Goal: Task Accomplishment & Management: Complete application form

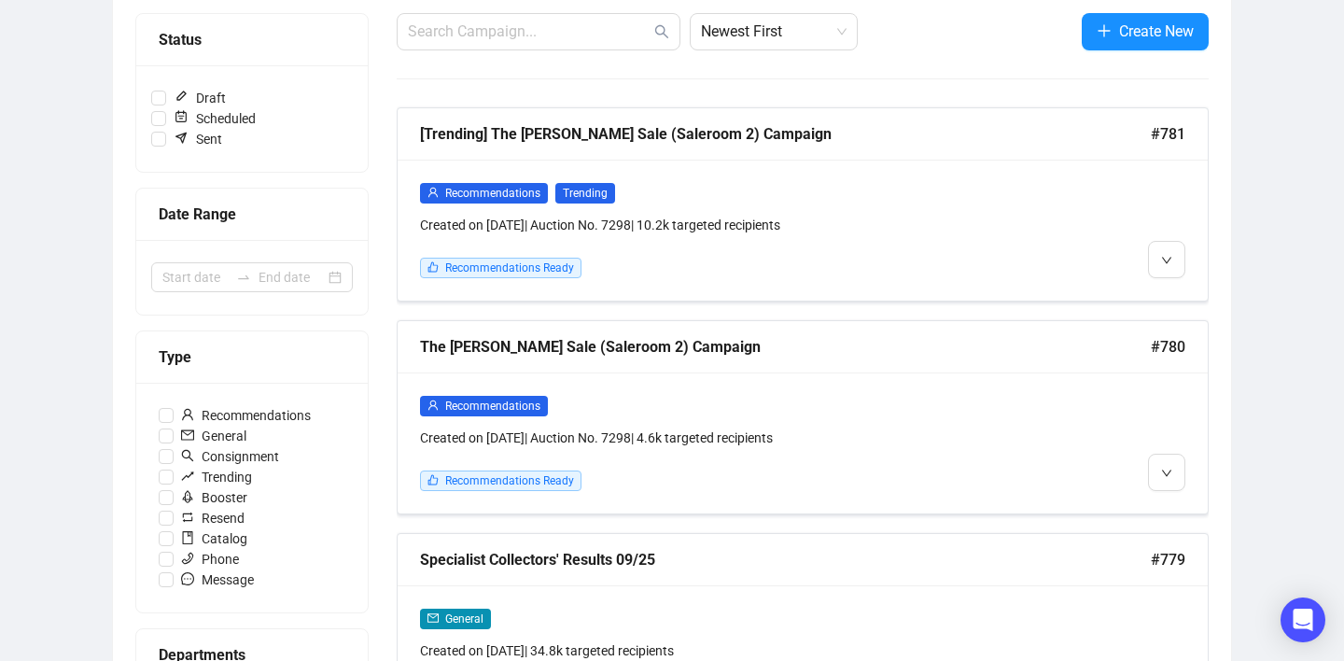
scroll to position [265, 0]
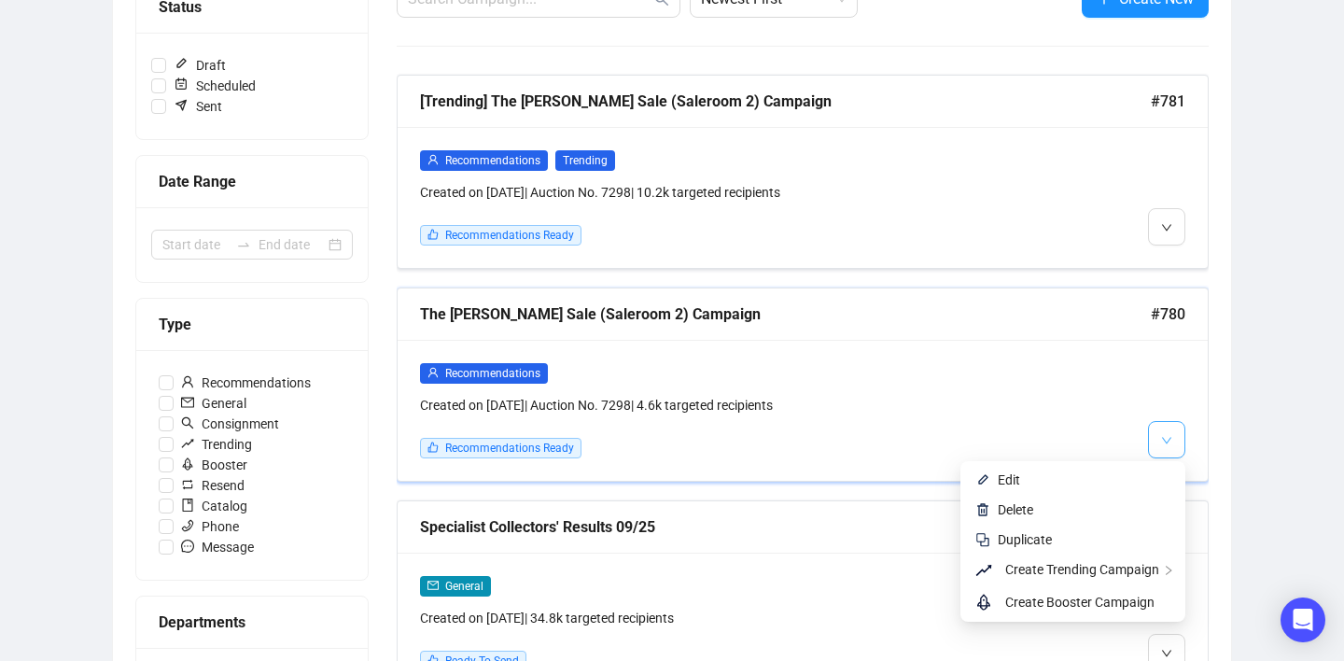
click at [1168, 446] on span "button" at bounding box center [1166, 438] width 11 height 23
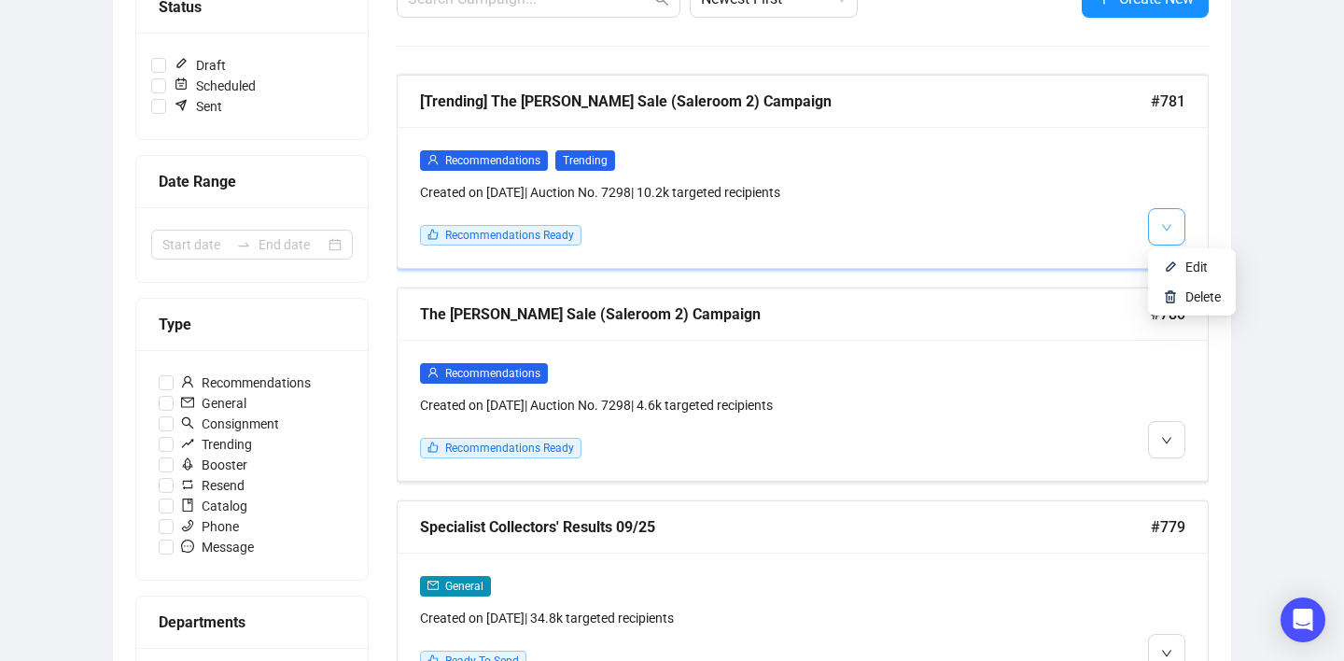
click at [1162, 230] on icon "down" at bounding box center [1166, 227] width 11 height 11
click at [1165, 435] on icon "down" at bounding box center [1166, 440] width 11 height 11
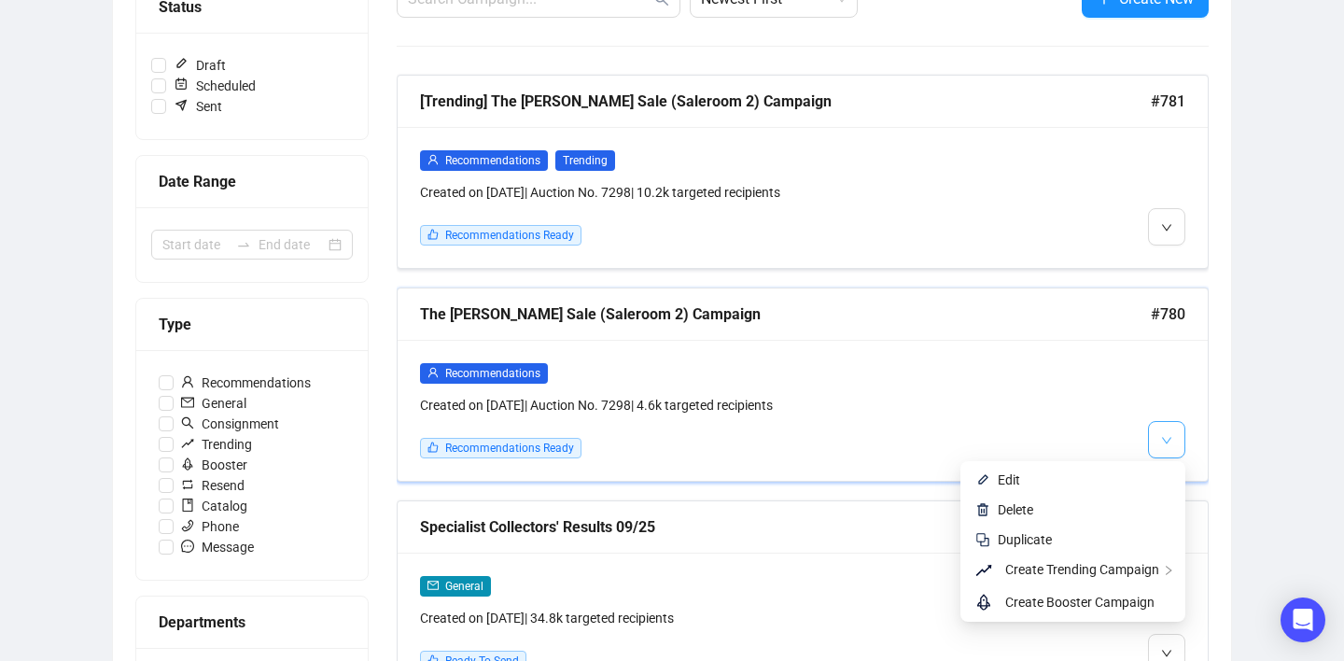
click at [1172, 439] on button "button" at bounding box center [1166, 439] width 37 height 37
click at [1113, 477] on span "Edit" at bounding box center [1083, 479] width 173 height 21
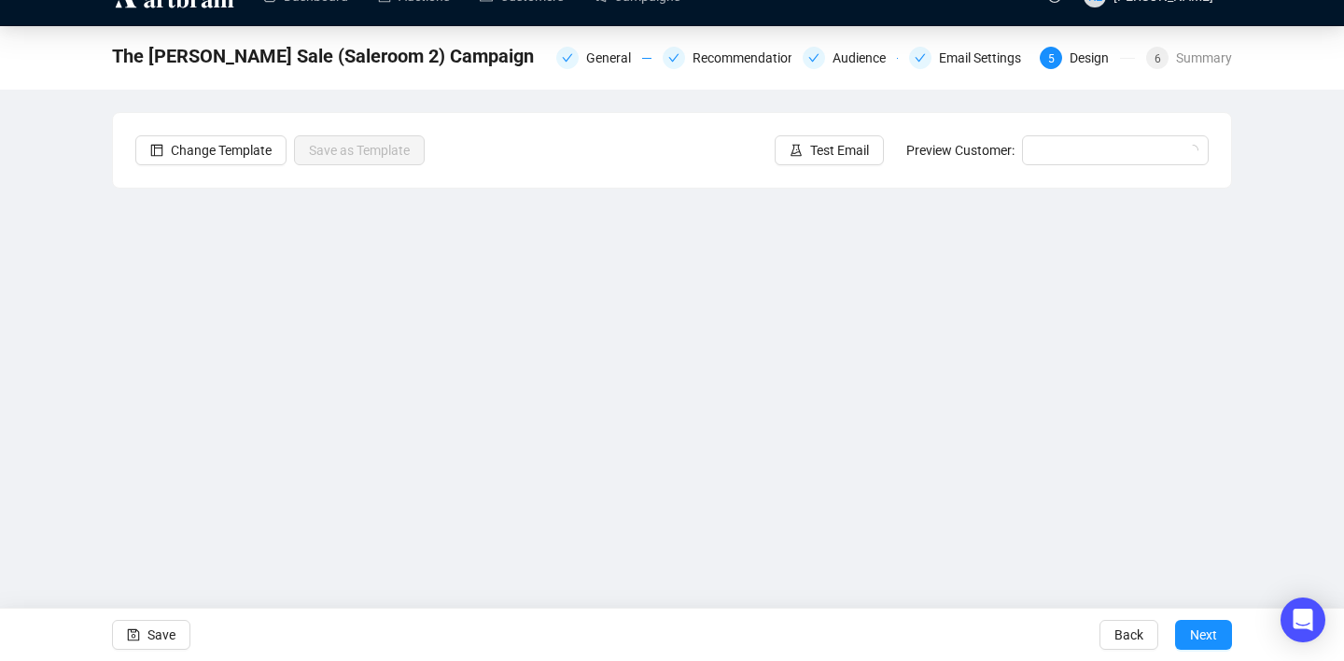
scroll to position [34, 0]
click at [923, 60] on div at bounding box center [920, 58] width 22 height 22
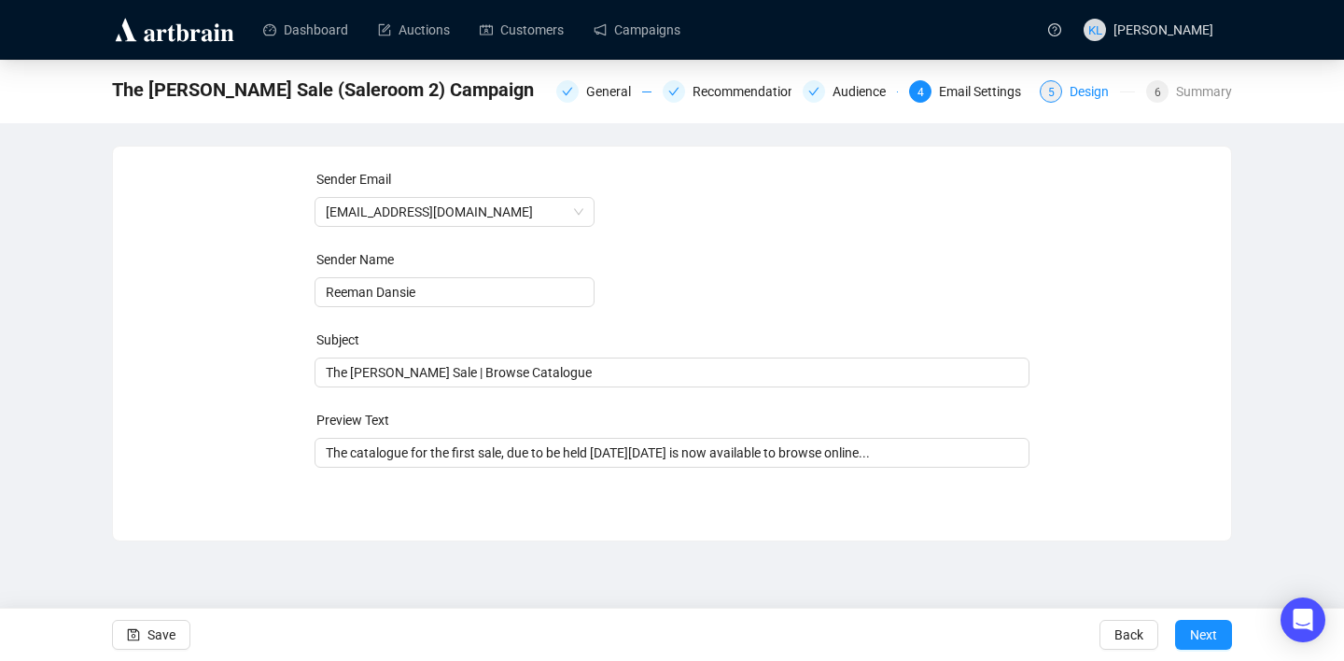
click at [1048, 86] on span "5" at bounding box center [1051, 92] width 7 height 13
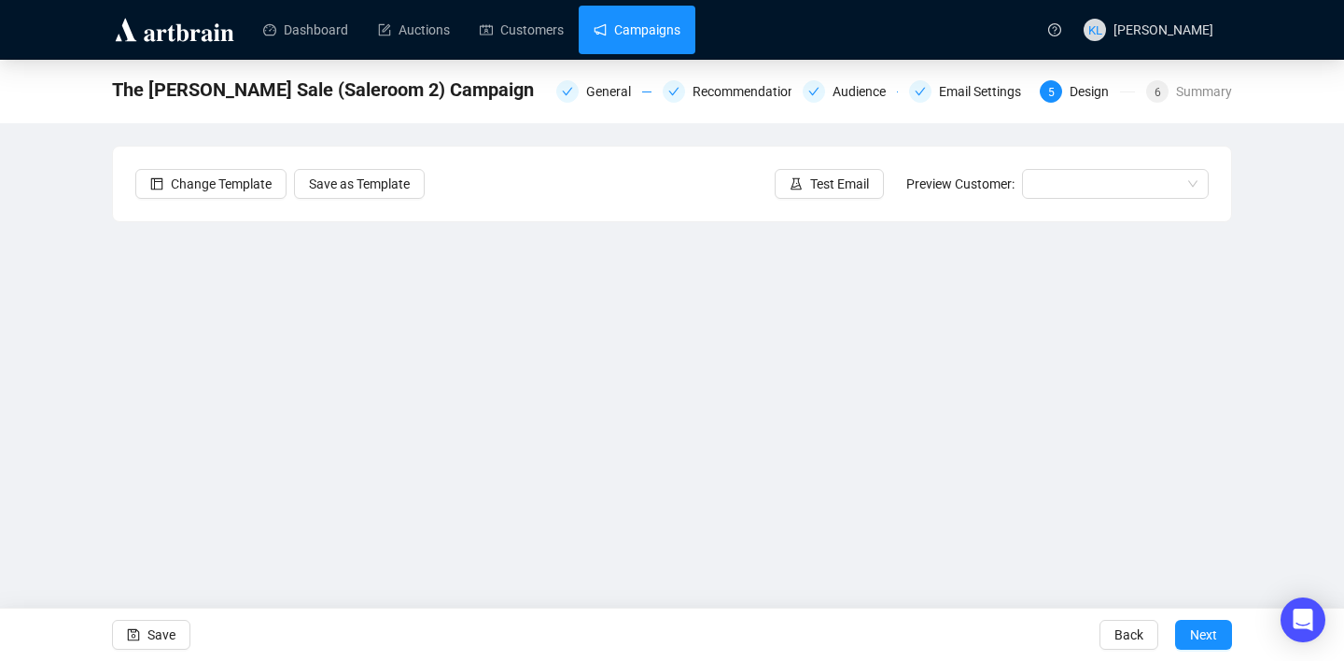
click at [637, 49] on link "Campaigns" at bounding box center [636, 30] width 87 height 49
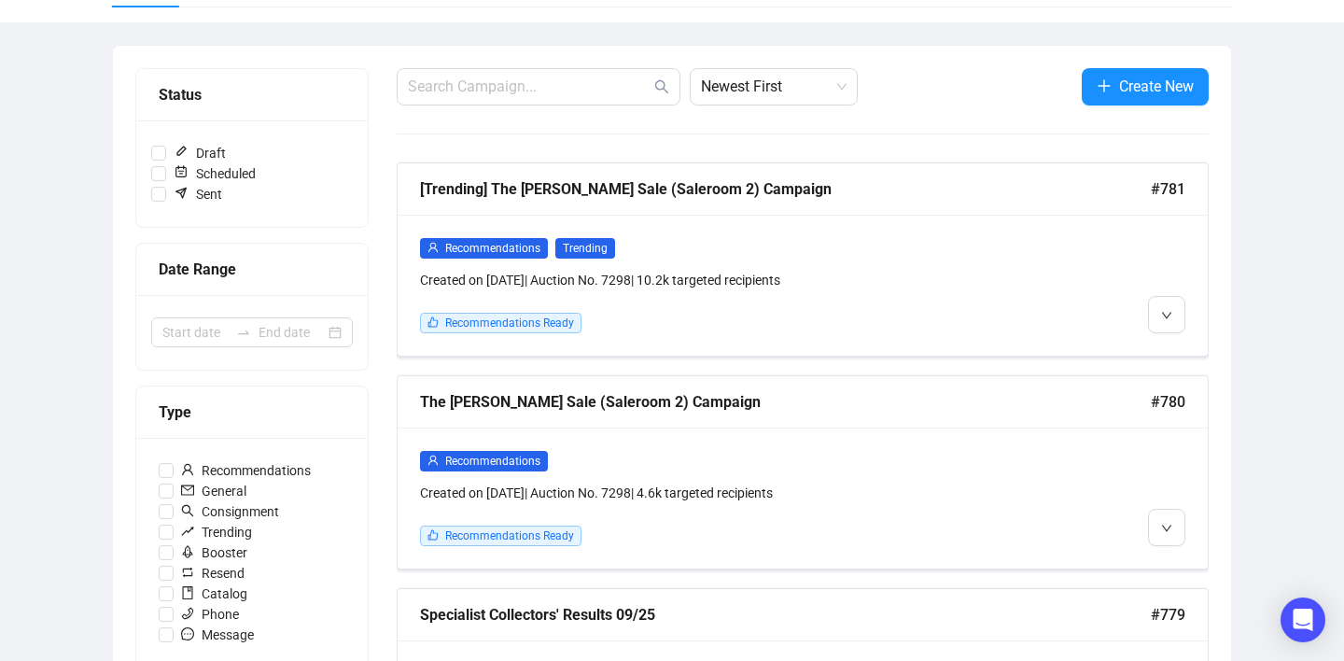
scroll to position [181, 0]
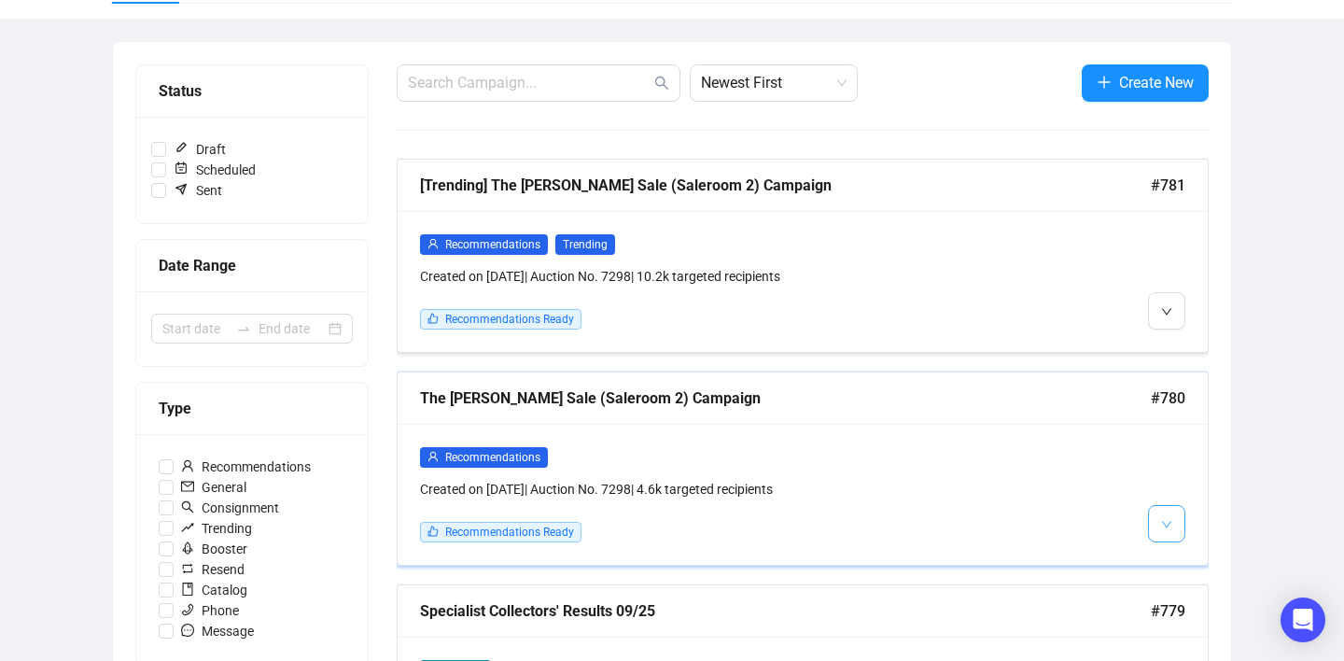
click at [1162, 519] on icon "down" at bounding box center [1166, 524] width 11 height 11
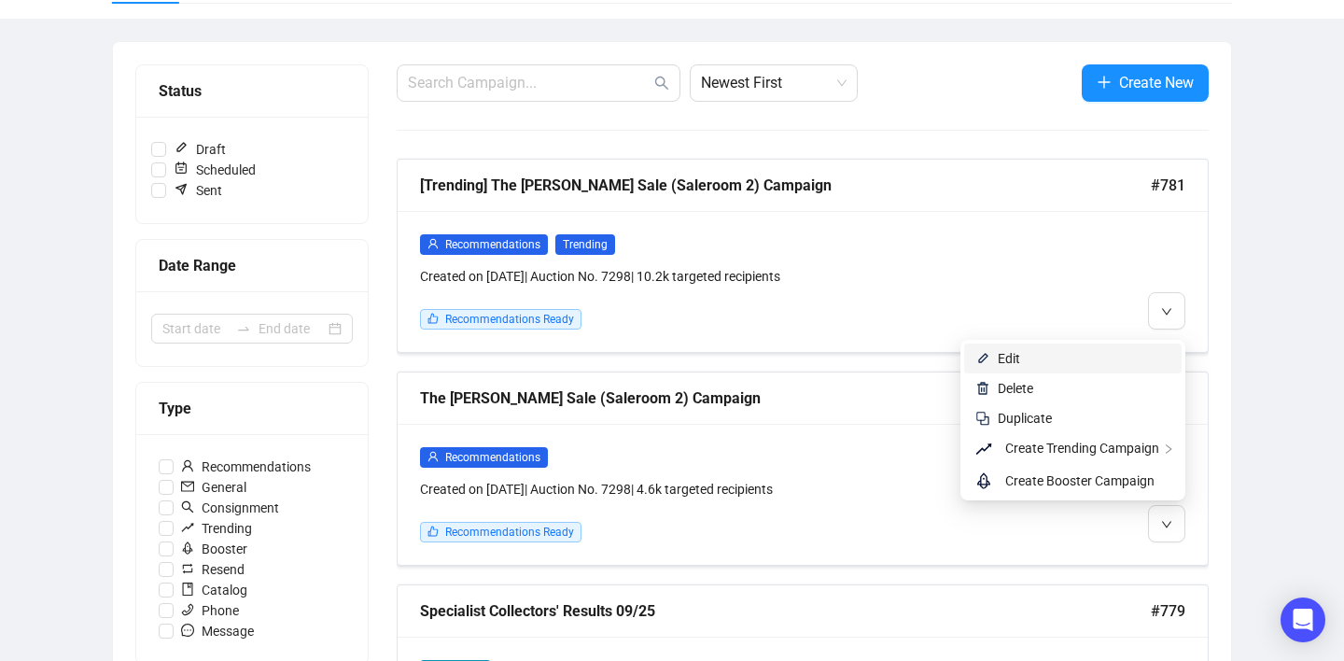
click at [1047, 358] on span "Edit" at bounding box center [1083, 358] width 173 height 21
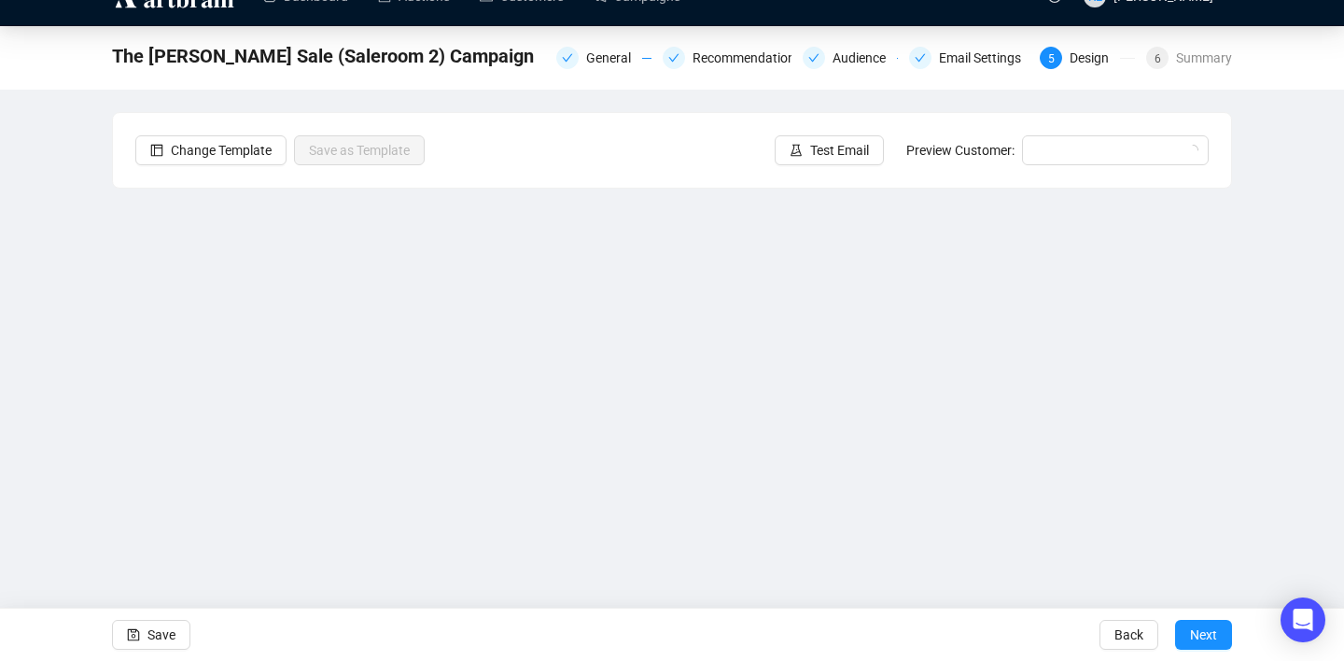
scroll to position [34, 0]
click at [1181, 60] on div "Summary" at bounding box center [1204, 58] width 56 height 22
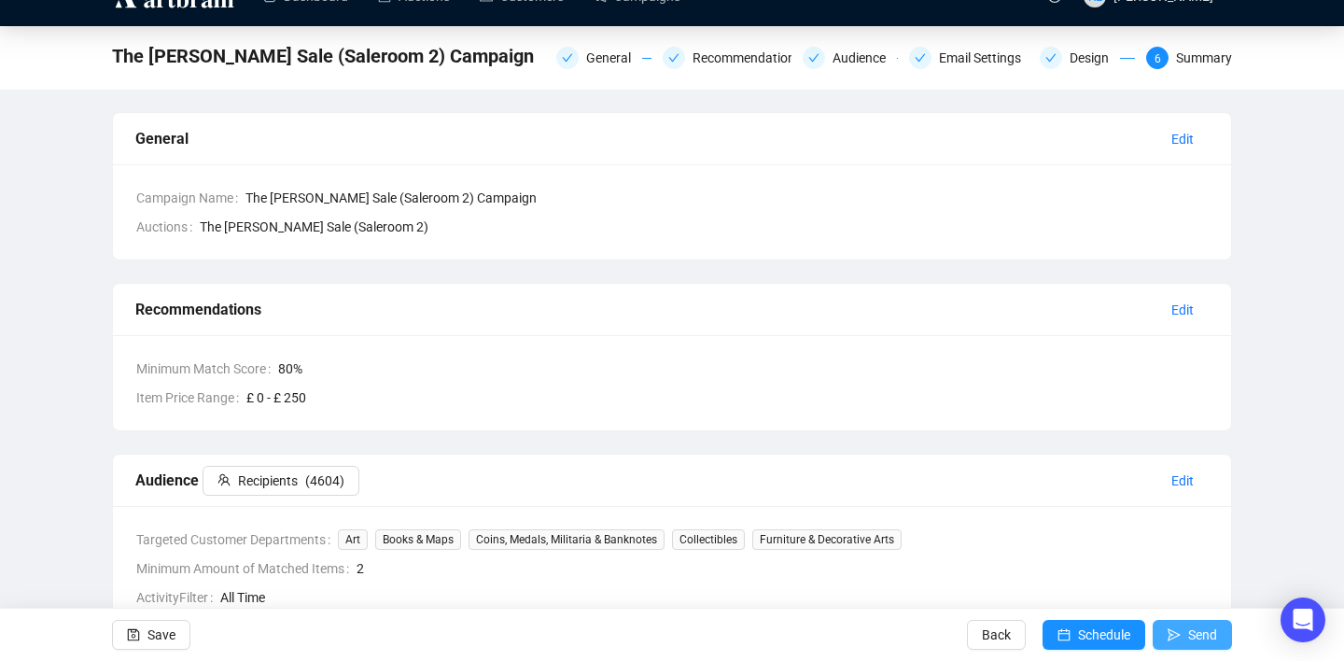
click at [1188, 630] on span "Send" at bounding box center [1202, 634] width 29 height 52
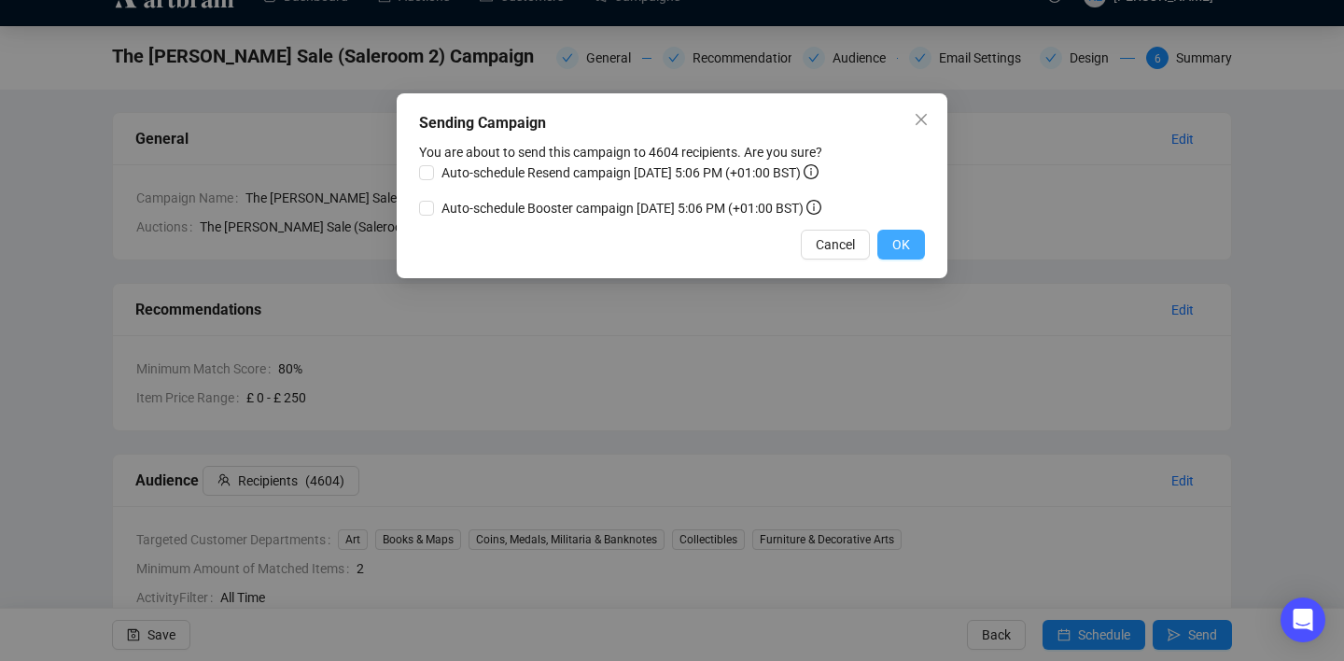
click at [904, 258] on button "OK" at bounding box center [901, 245] width 48 height 30
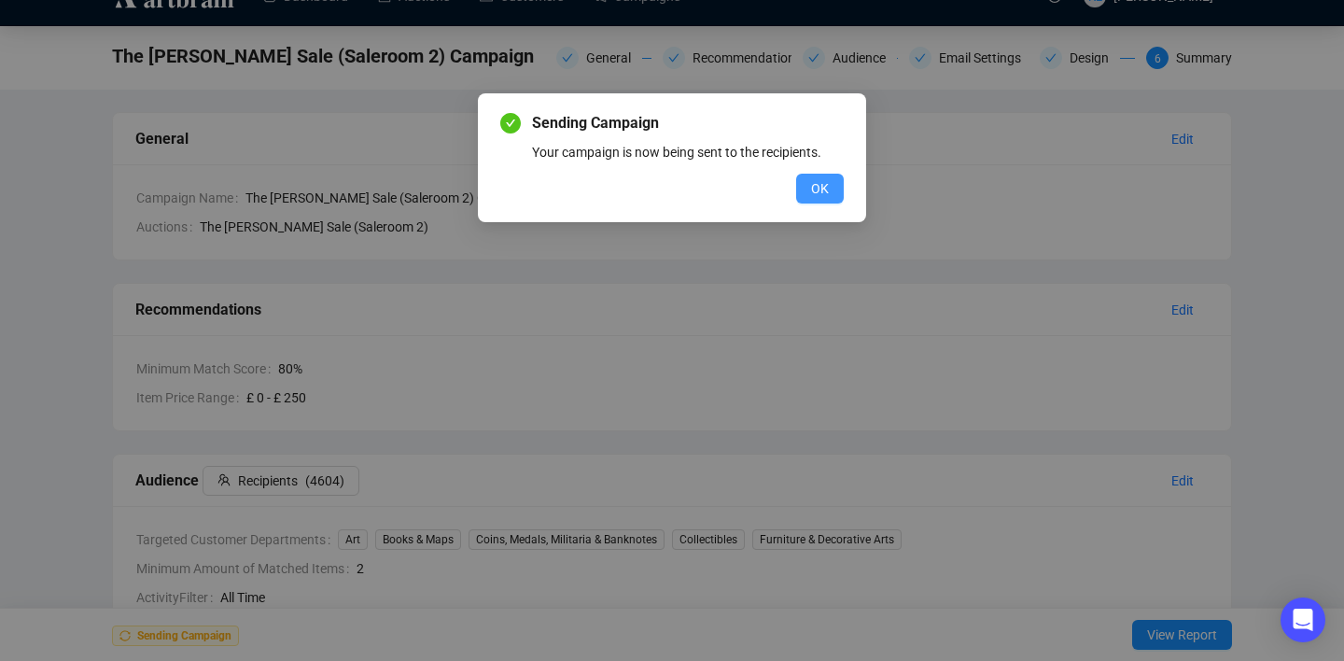
click at [825, 194] on span "OK" at bounding box center [820, 188] width 18 height 21
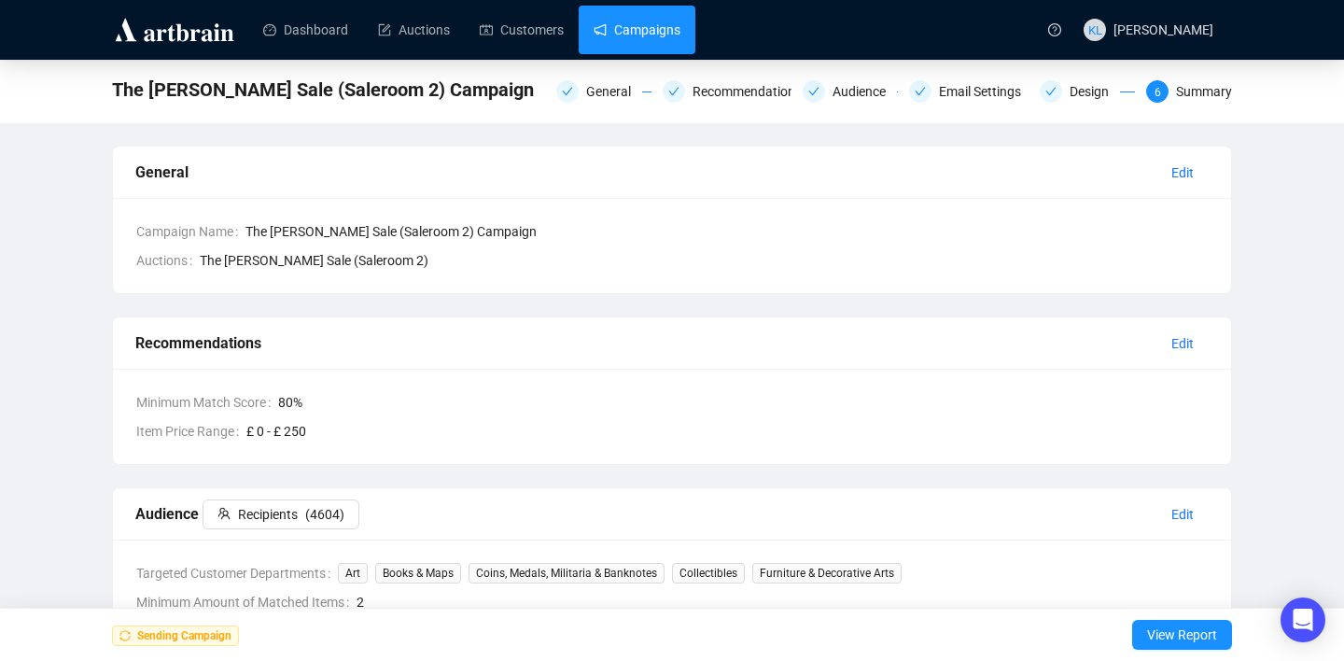
click at [651, 19] on link "Campaigns" at bounding box center [636, 30] width 87 height 49
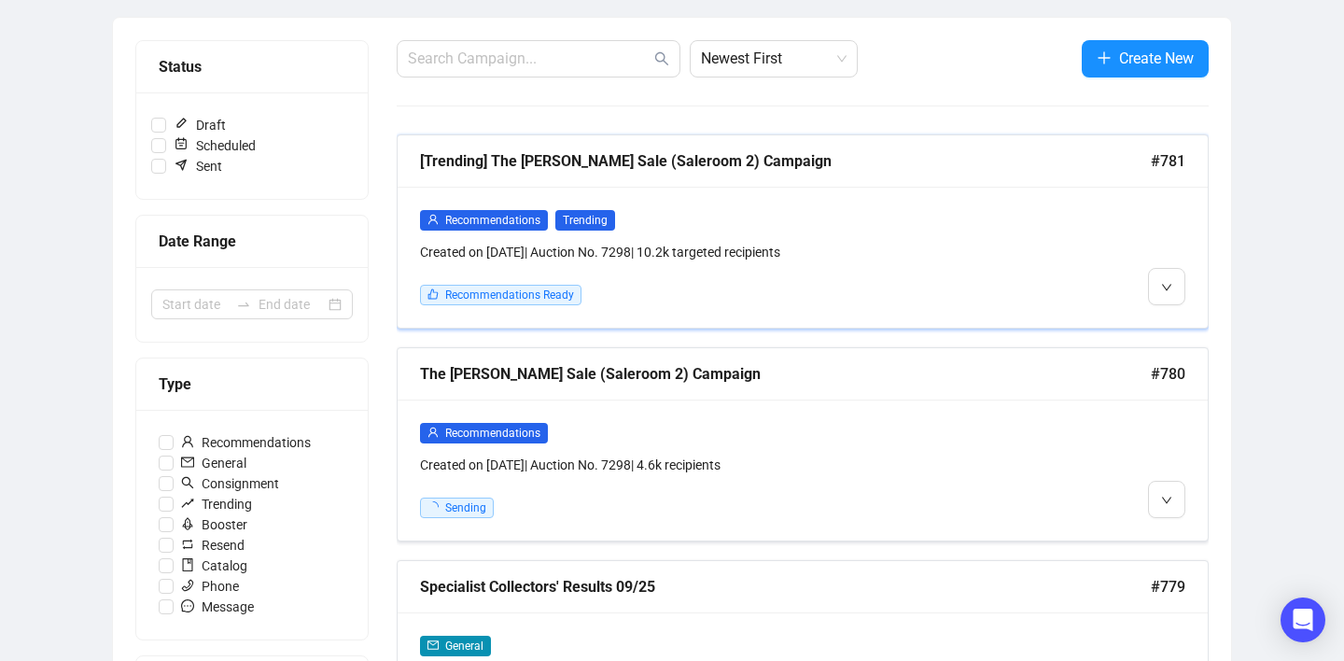
scroll to position [210, 0]
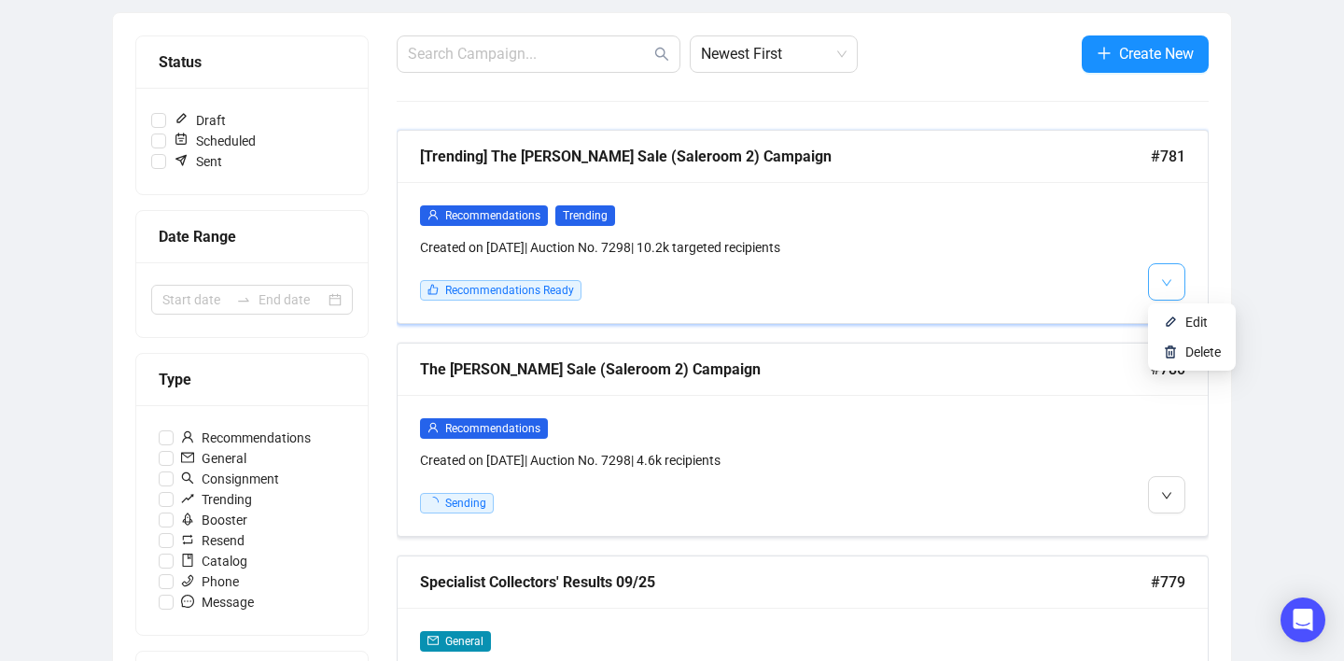
click at [1164, 280] on icon "down" at bounding box center [1166, 282] width 9 height 7
click at [1169, 325] on img at bounding box center [1170, 321] width 15 height 15
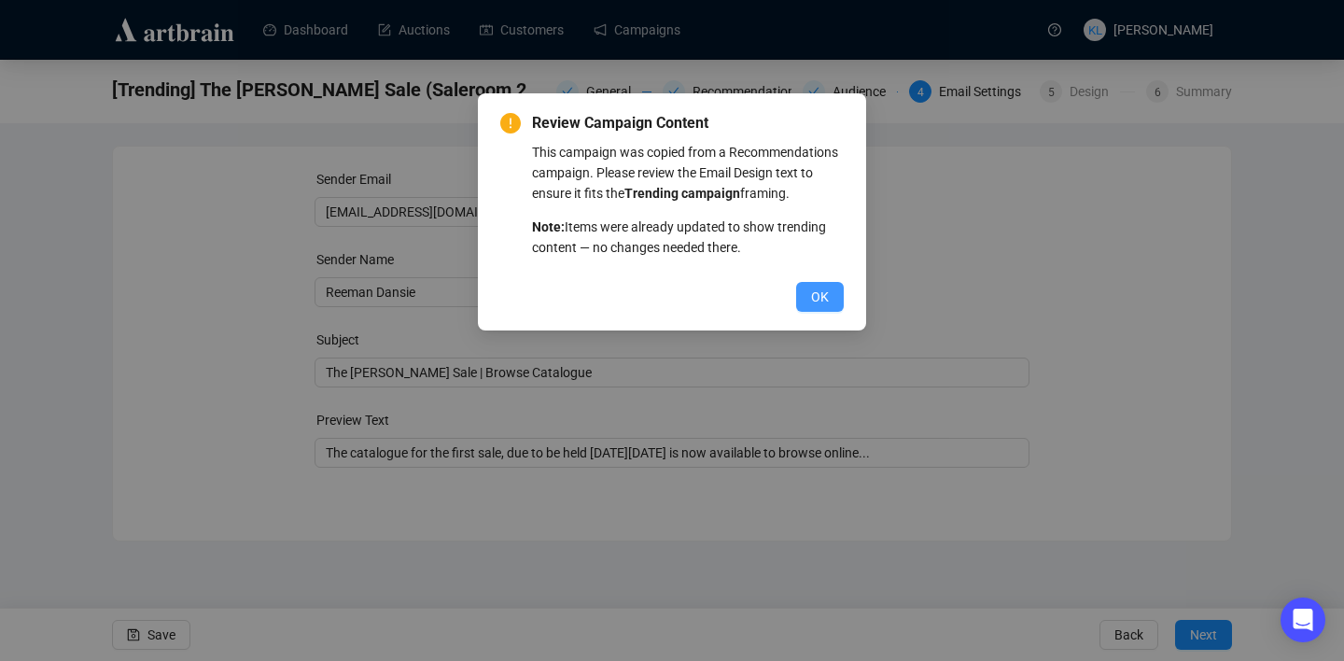
click at [819, 307] on span "OK" at bounding box center [820, 296] width 18 height 21
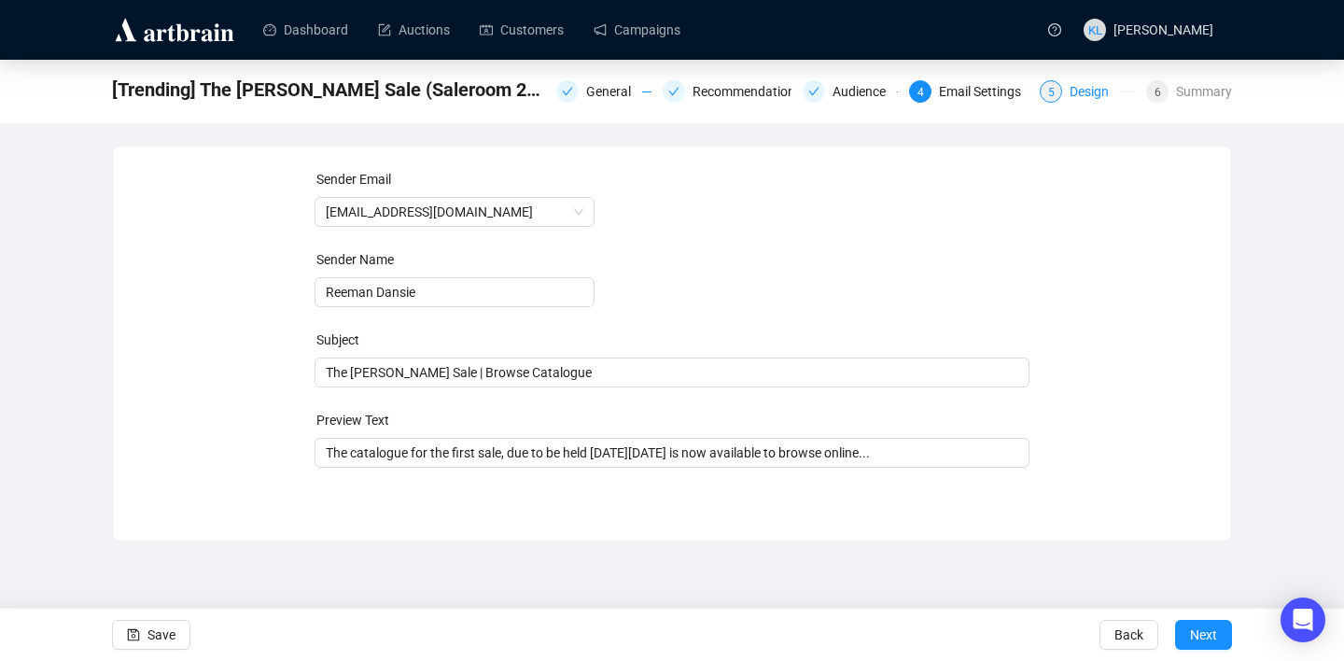
click at [1048, 91] on span "5" at bounding box center [1051, 92] width 7 height 13
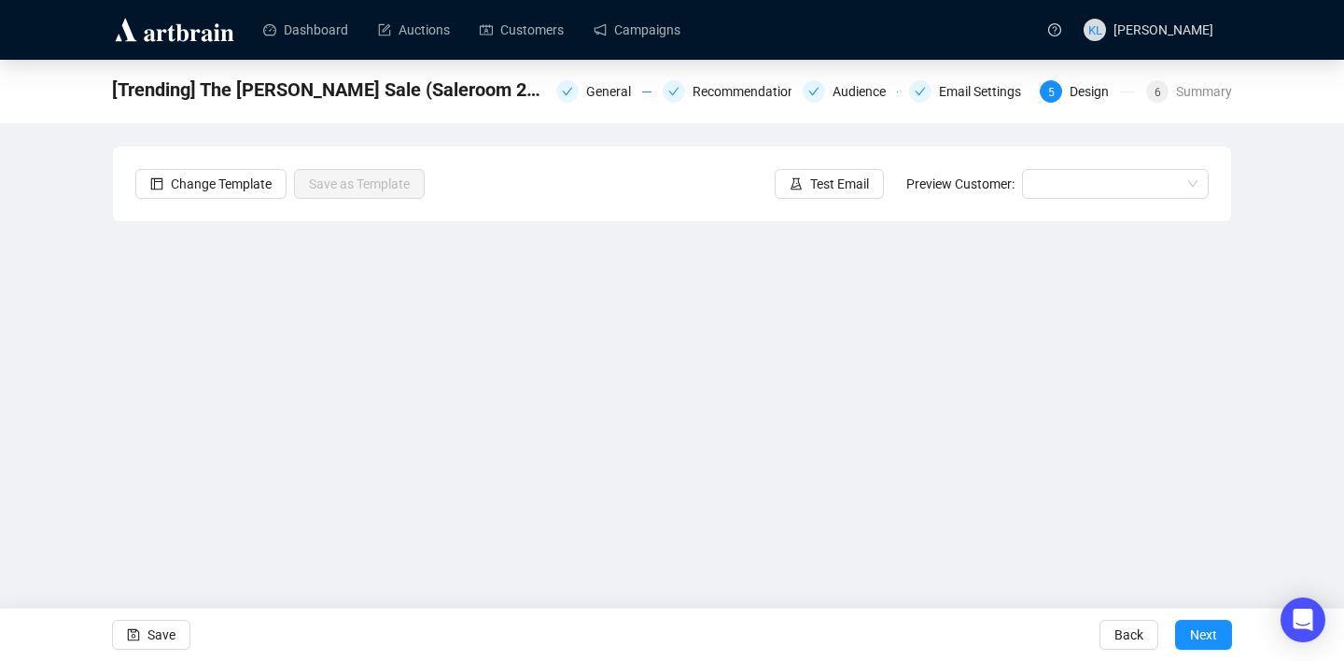
scroll to position [34, 0]
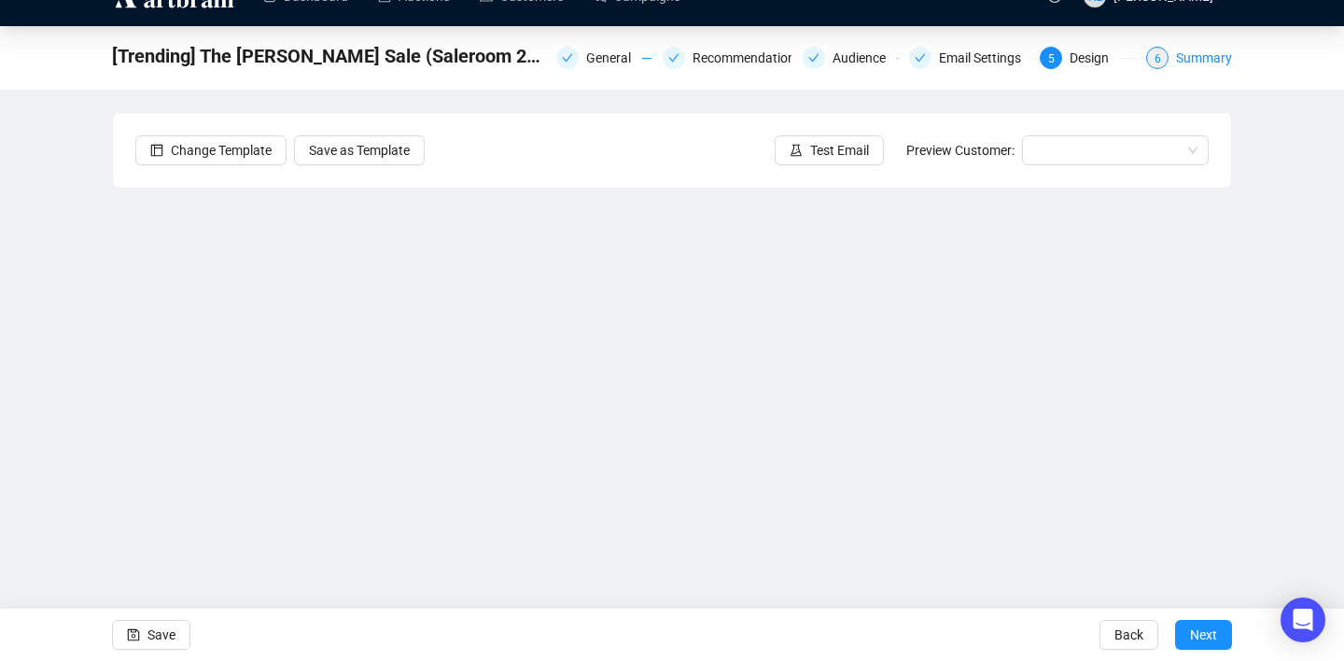
click at [1178, 56] on div "Summary" at bounding box center [1204, 58] width 56 height 22
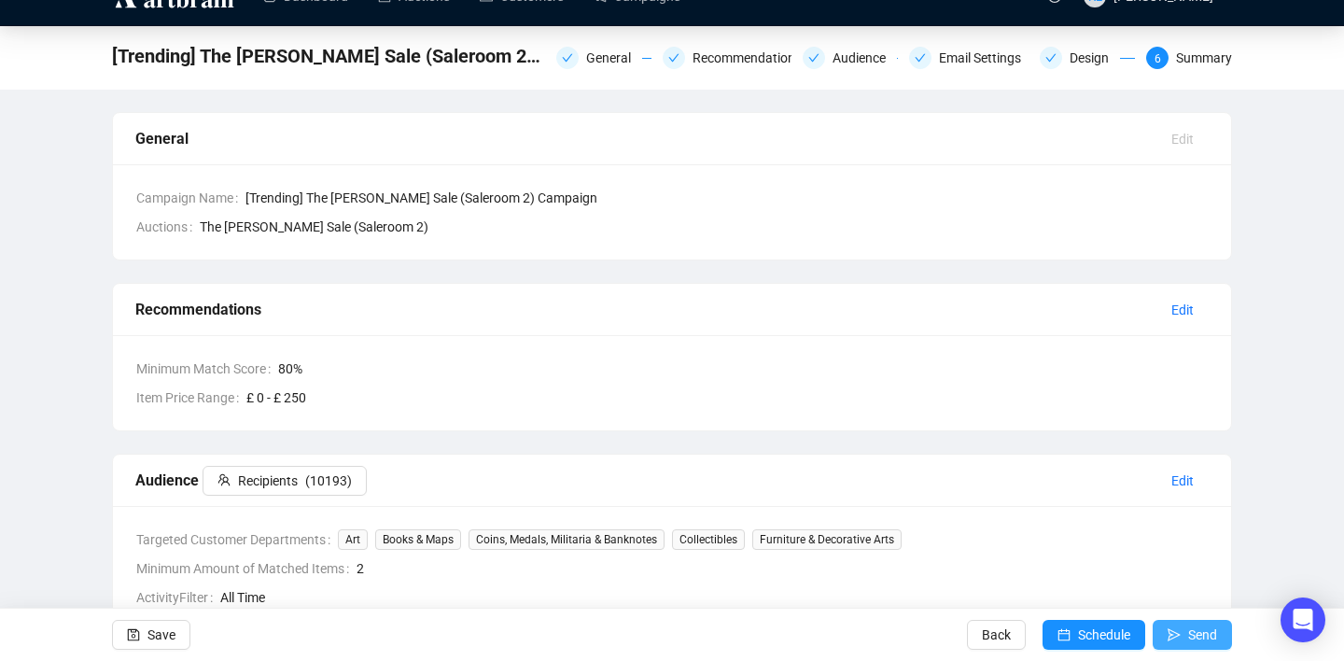
click at [1182, 625] on button "Send" at bounding box center [1191, 635] width 79 height 30
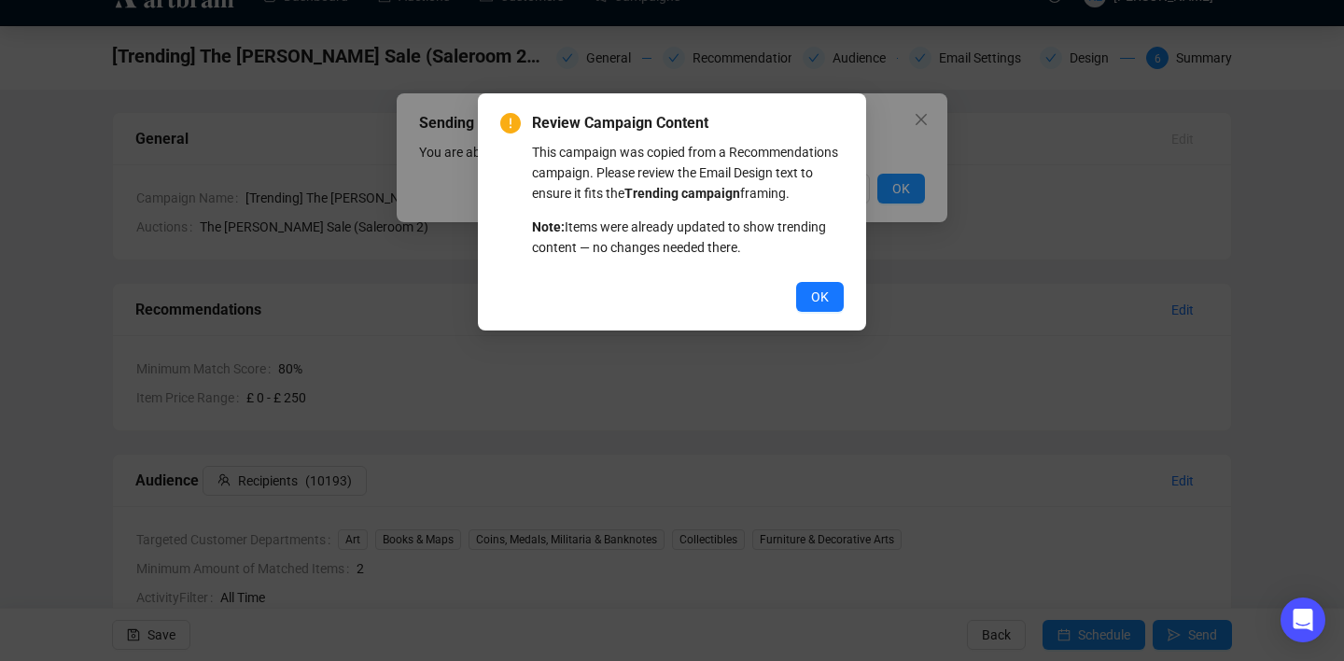
click at [885, 192] on div "Review Campaign Content This campaign was copied from a Recommendations campaig…" at bounding box center [672, 330] width 1344 height 661
click at [813, 307] on span "OK" at bounding box center [820, 296] width 18 height 21
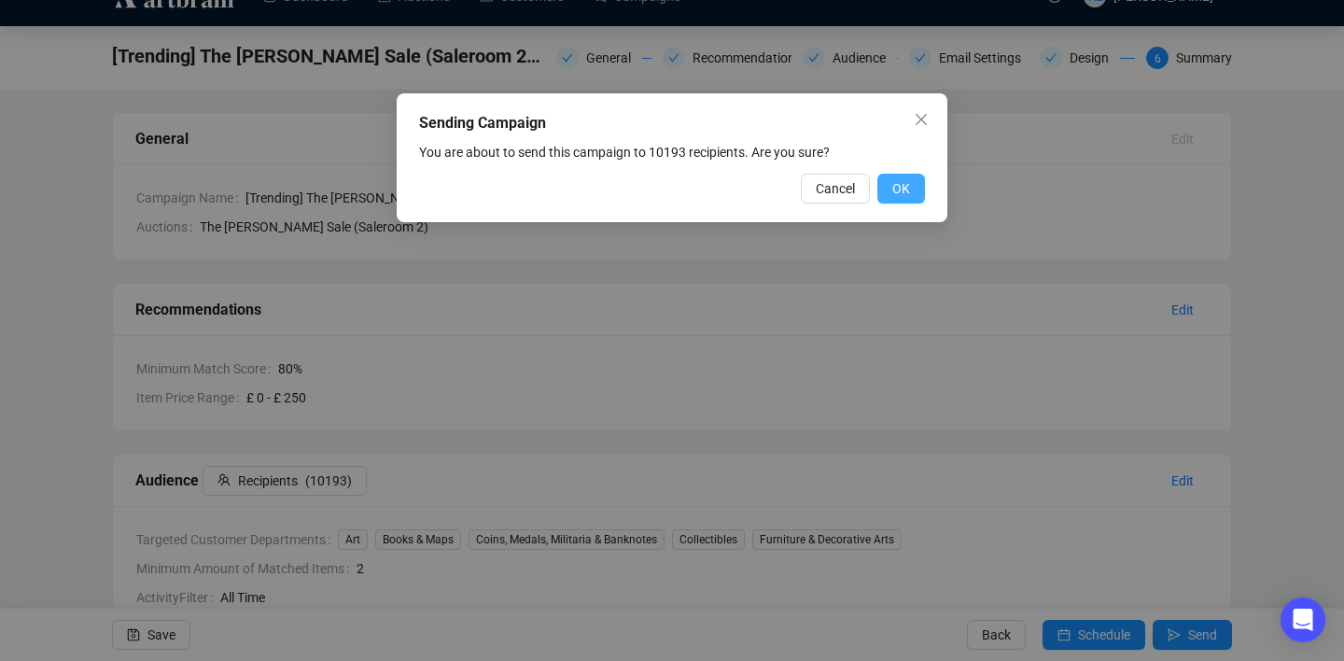
click at [908, 188] on span "OK" at bounding box center [901, 188] width 18 height 21
